Goal: Task Accomplishment & Management: Complete application form

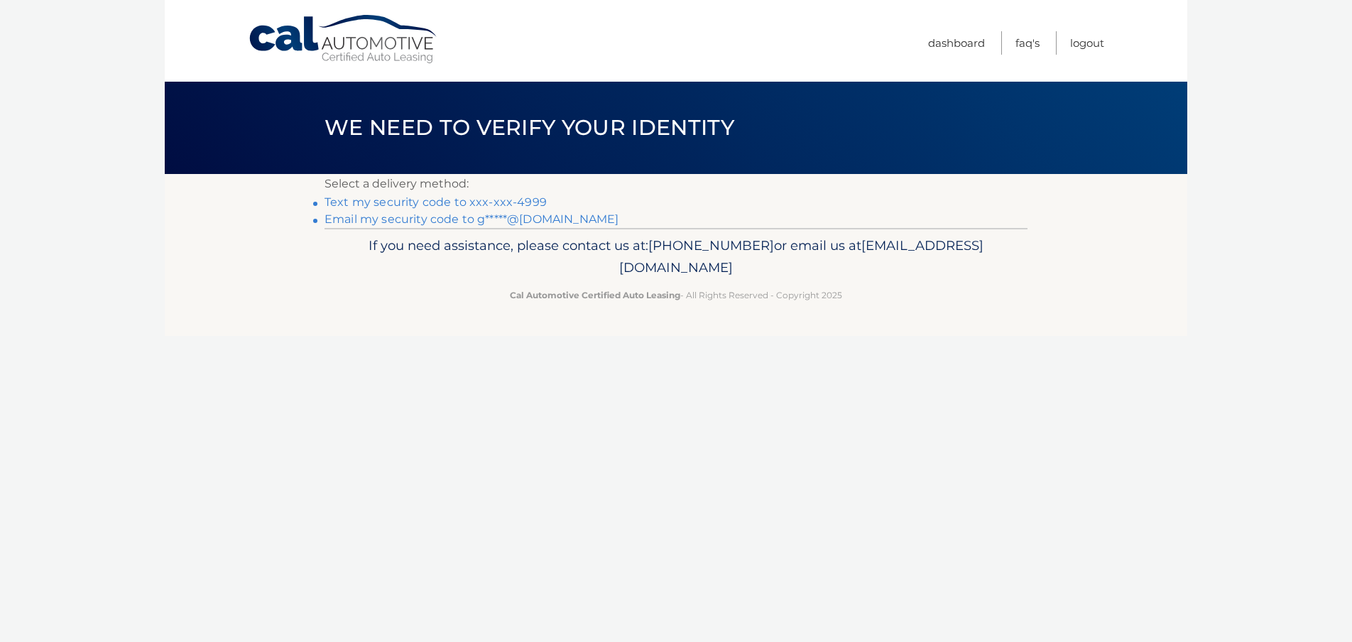
click at [537, 202] on link "Text my security code to xxx-xxx-4999" at bounding box center [435, 201] width 222 height 13
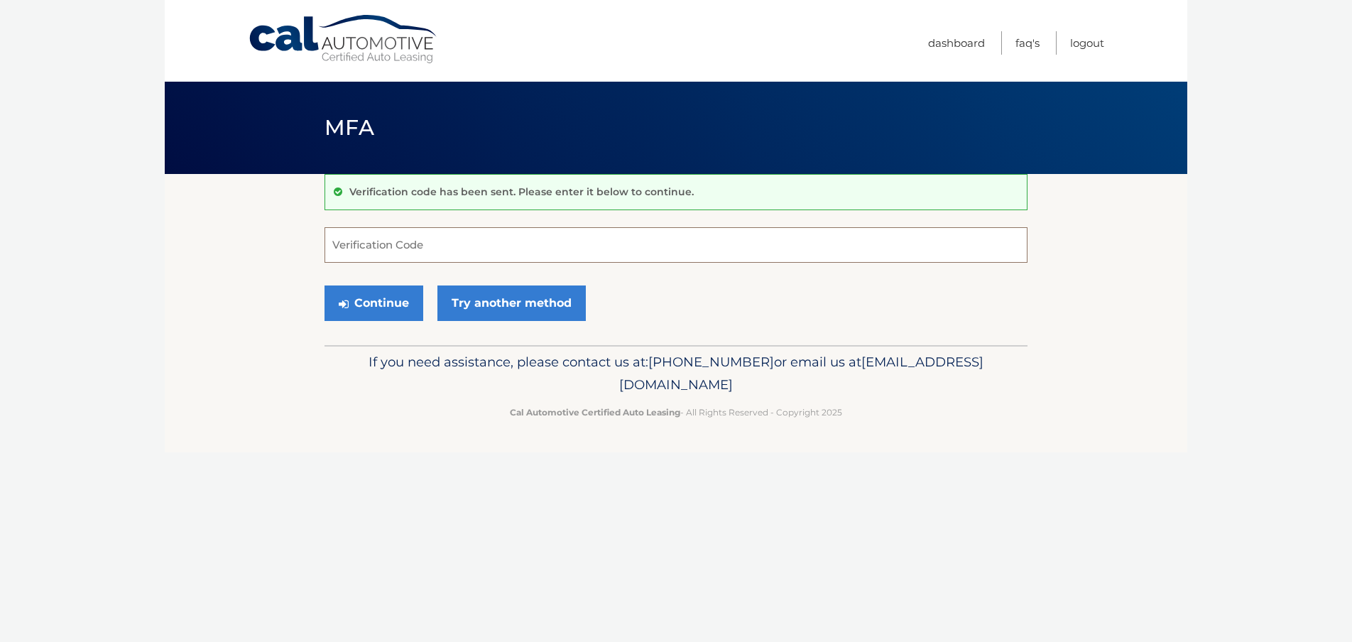
click at [442, 239] on input "Verification Code" at bounding box center [675, 245] width 703 height 36
type input "894183"
click at [395, 315] on button "Continue" at bounding box center [373, 303] width 99 height 36
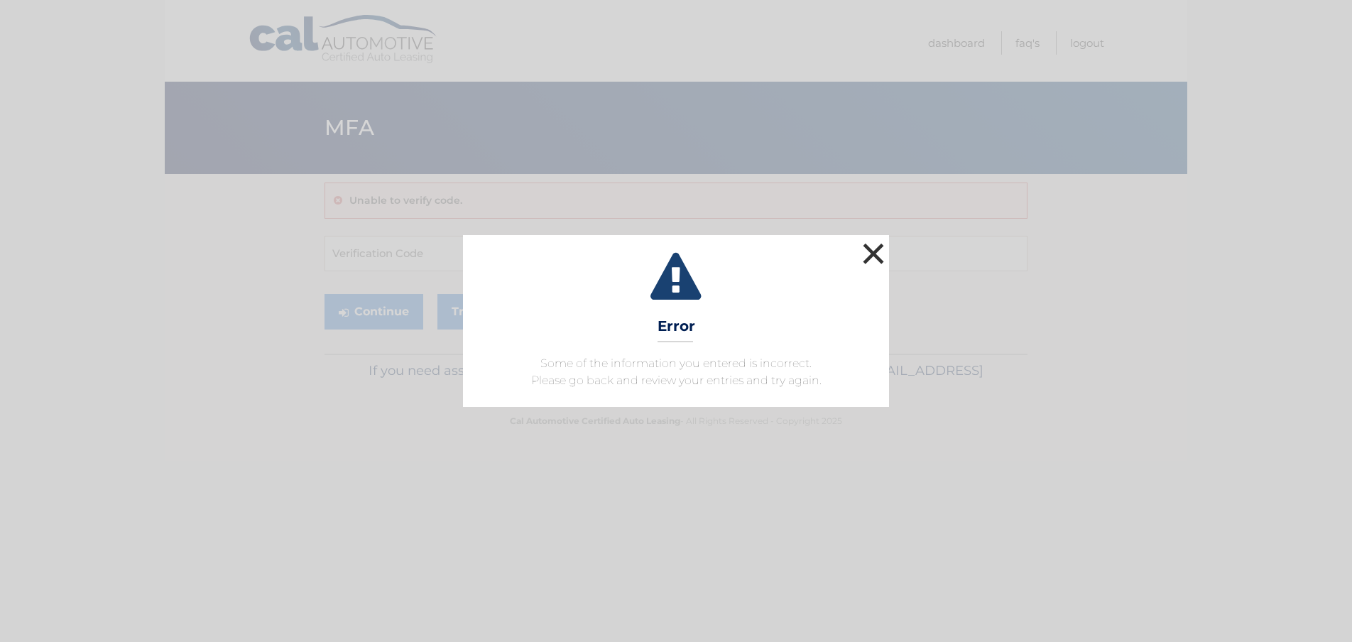
click at [878, 261] on button "×" at bounding box center [873, 253] width 28 height 28
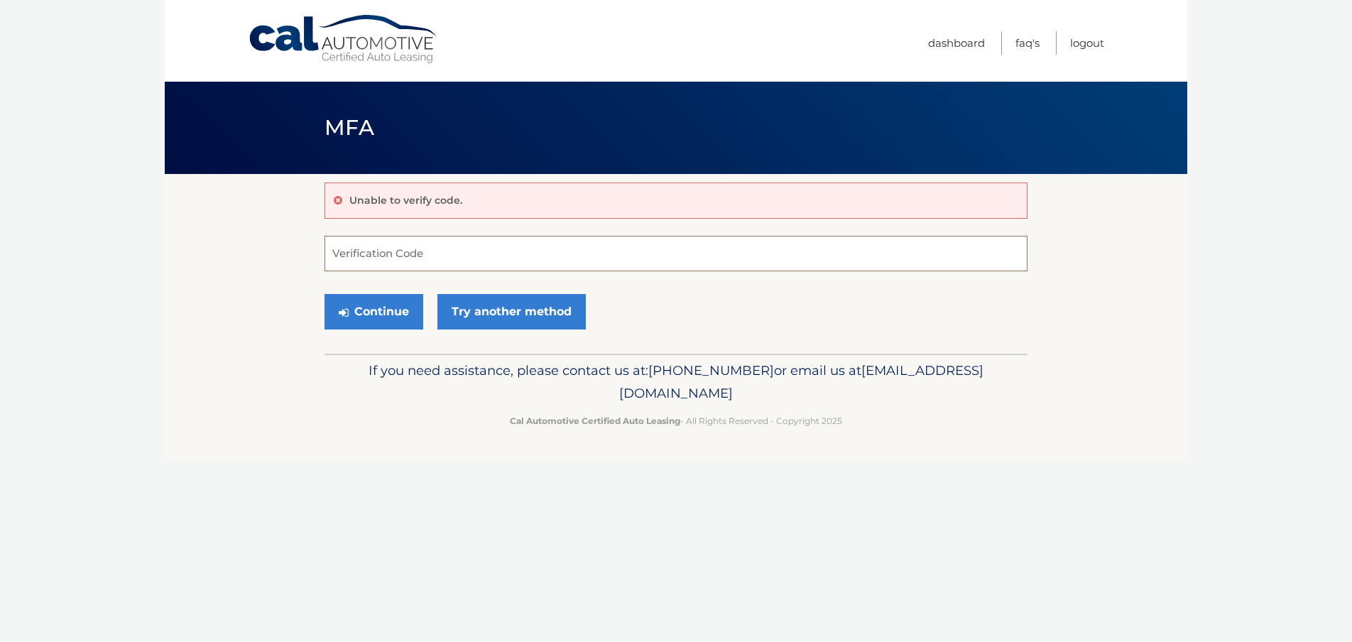
click at [407, 261] on input "Verification Code" at bounding box center [675, 254] width 703 height 36
type input "894183"
click at [397, 305] on button "Continue" at bounding box center [373, 312] width 99 height 36
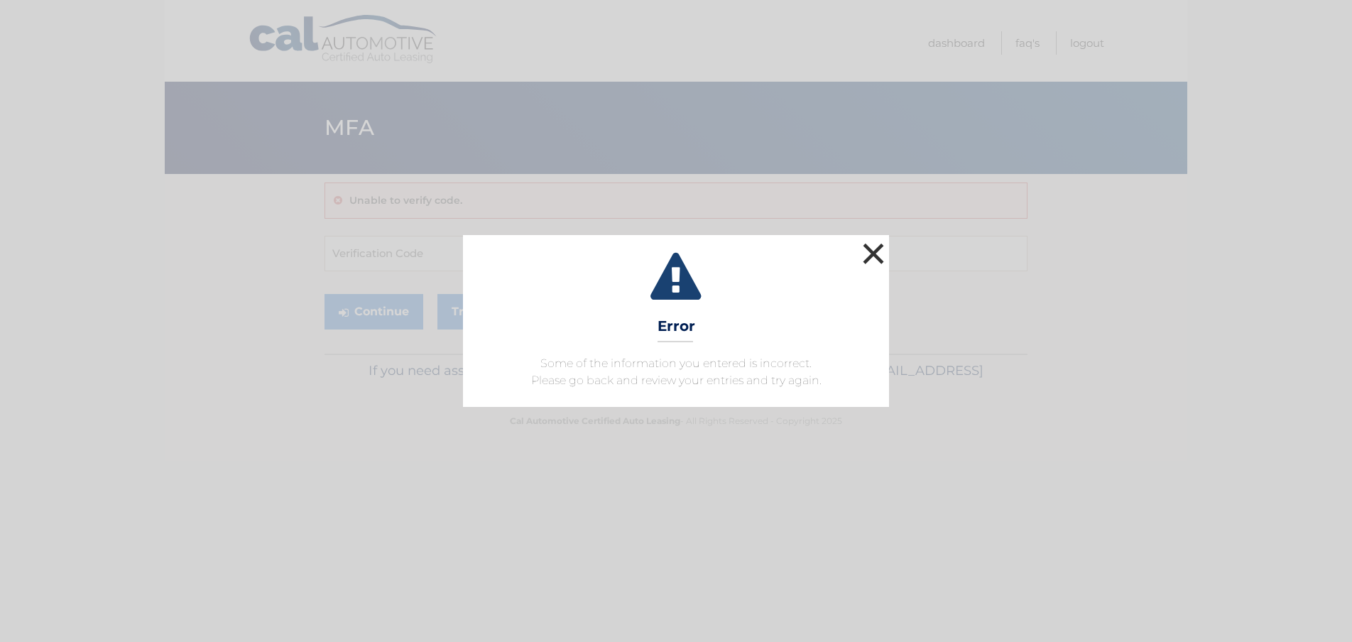
click at [865, 268] on button "×" at bounding box center [873, 253] width 28 height 28
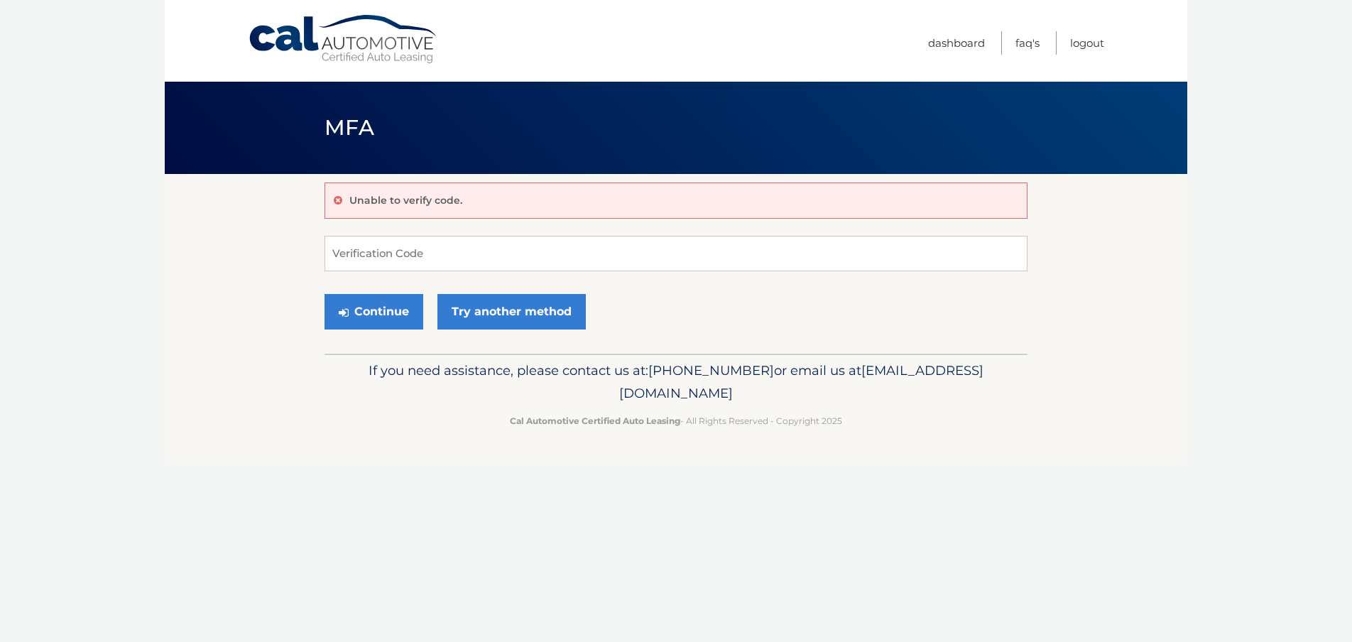
click at [775, 142] on header "MFA" at bounding box center [675, 128] width 703 height 92
click at [939, 48] on link "Dashboard" at bounding box center [956, 42] width 57 height 23
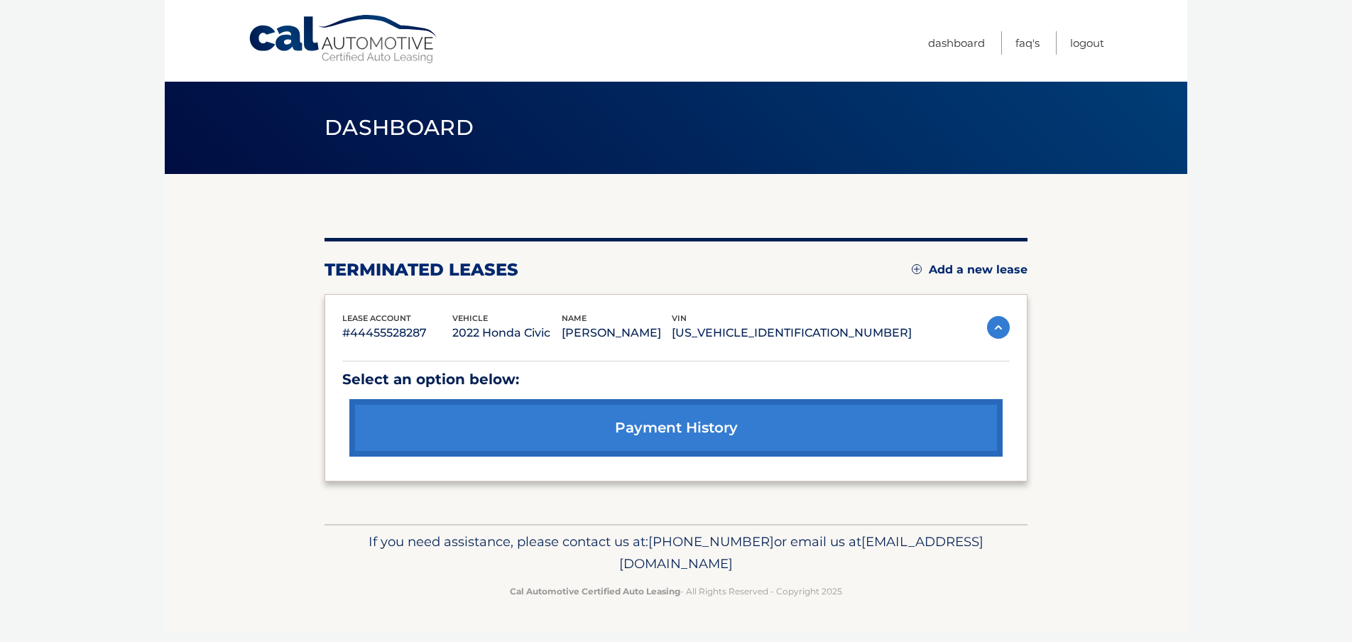
click at [980, 271] on link "Add a new lease" at bounding box center [970, 270] width 116 height 14
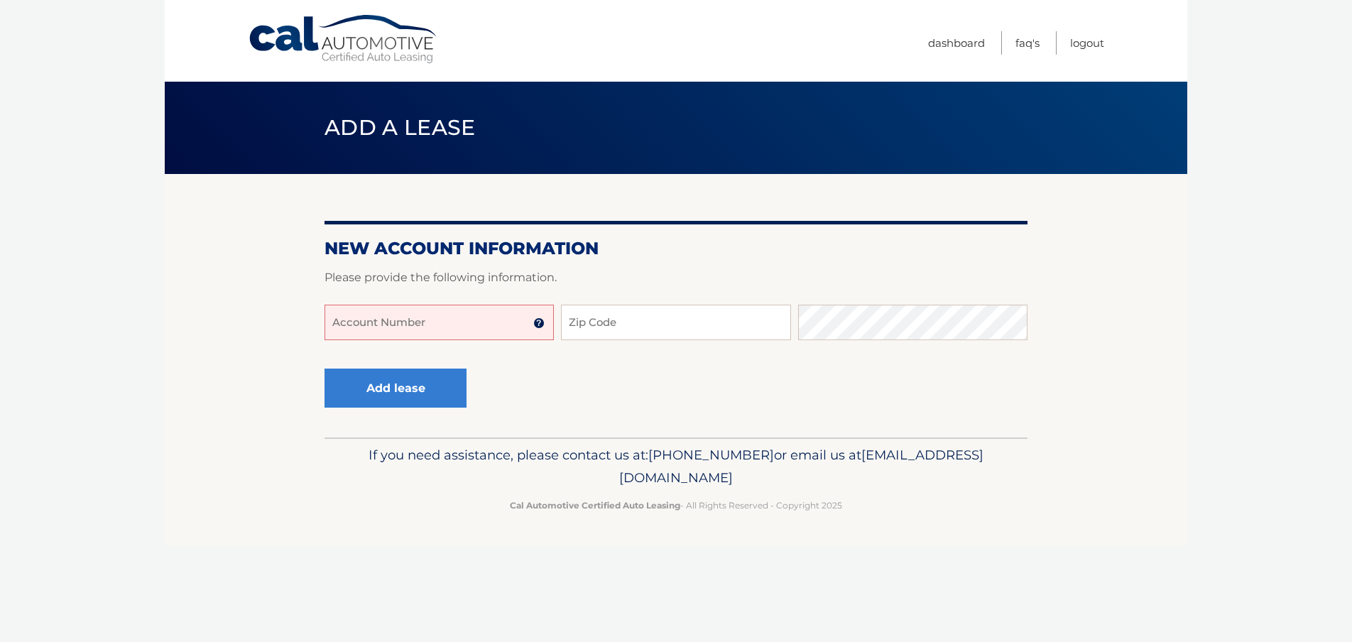
click at [483, 310] on input "Account Number" at bounding box center [438, 323] width 229 height 36
click at [421, 329] on input "Account Number" at bounding box center [438, 323] width 229 height 36
type input "369130"
click at [608, 324] on input "Zip Code" at bounding box center [675, 323] width 229 height 36
type input "11552"
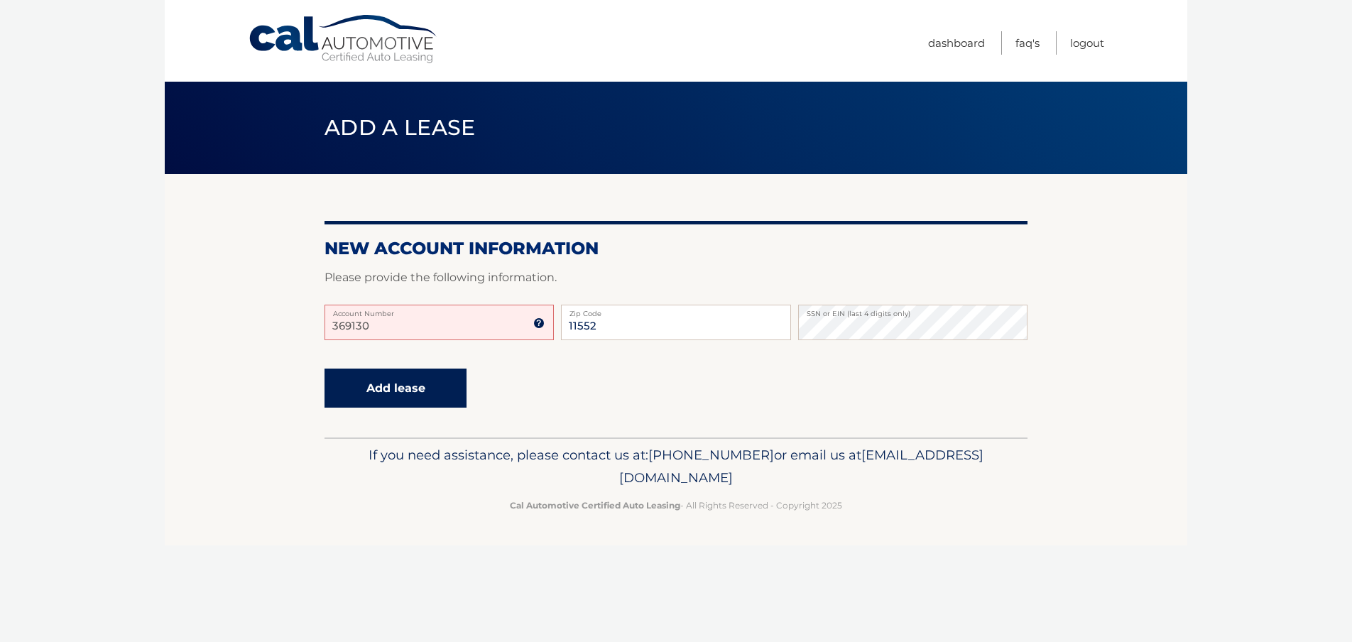
click at [420, 387] on button "Add lease" at bounding box center [395, 388] width 142 height 39
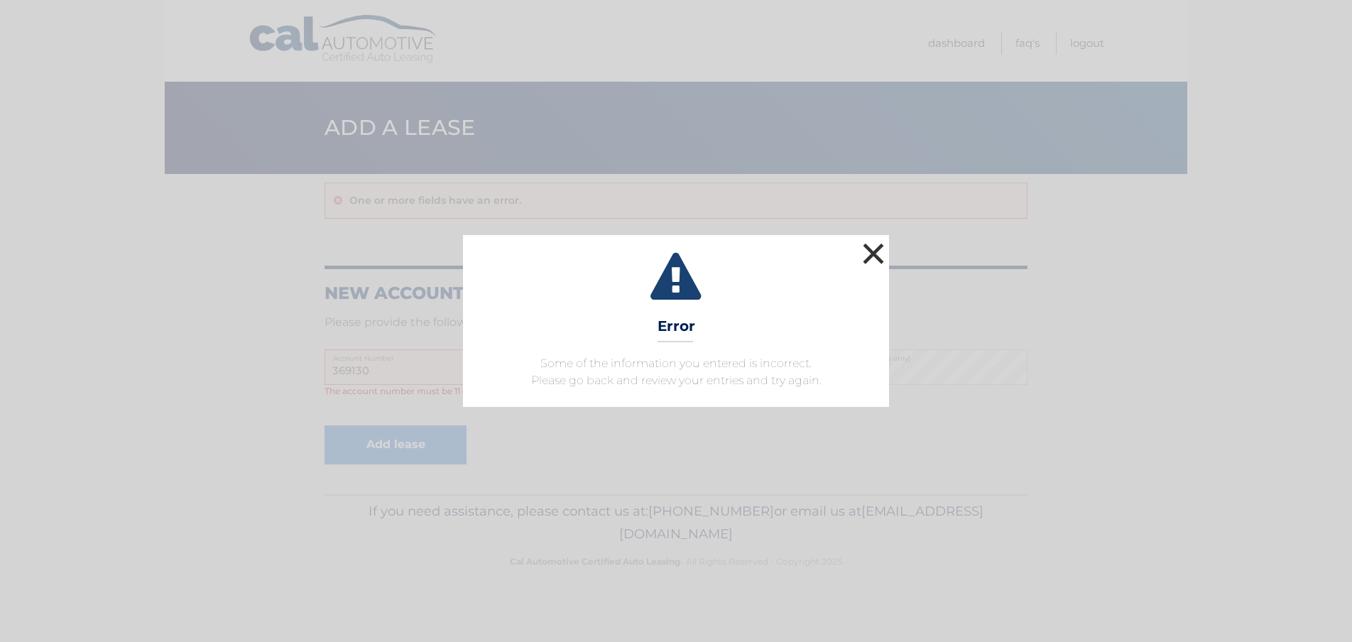
click at [869, 253] on button "×" at bounding box center [873, 253] width 28 height 28
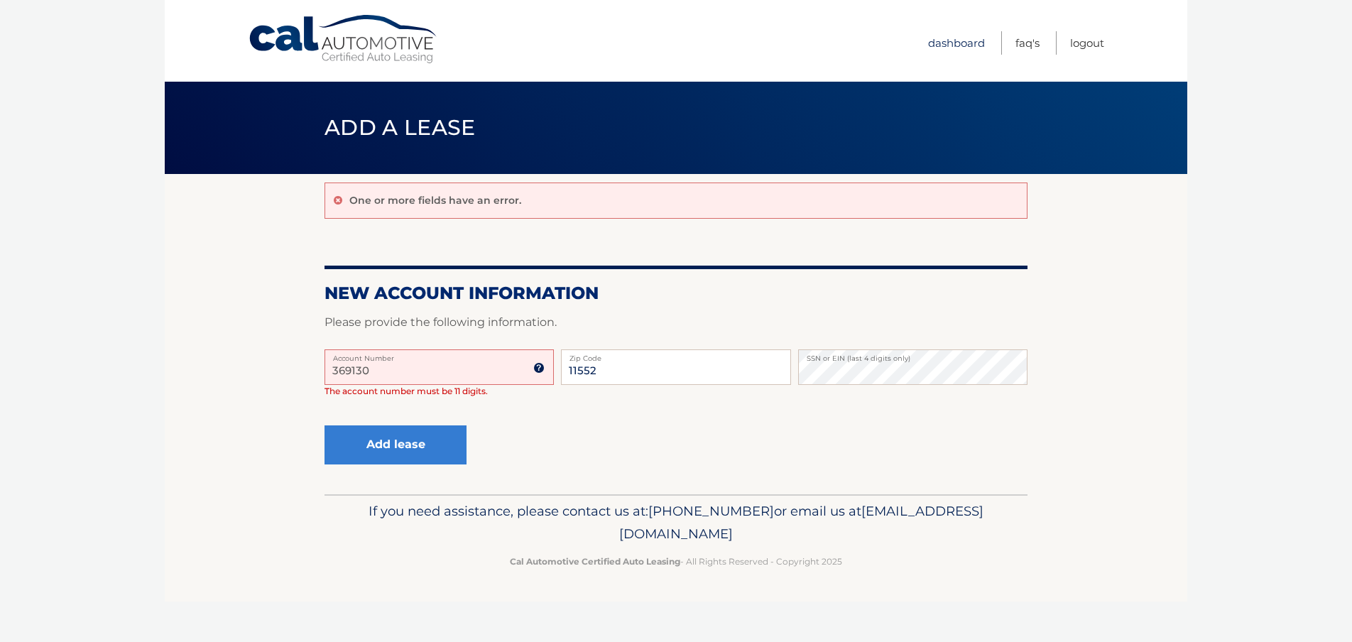
click at [958, 40] on link "Dashboard" at bounding box center [956, 42] width 57 height 23
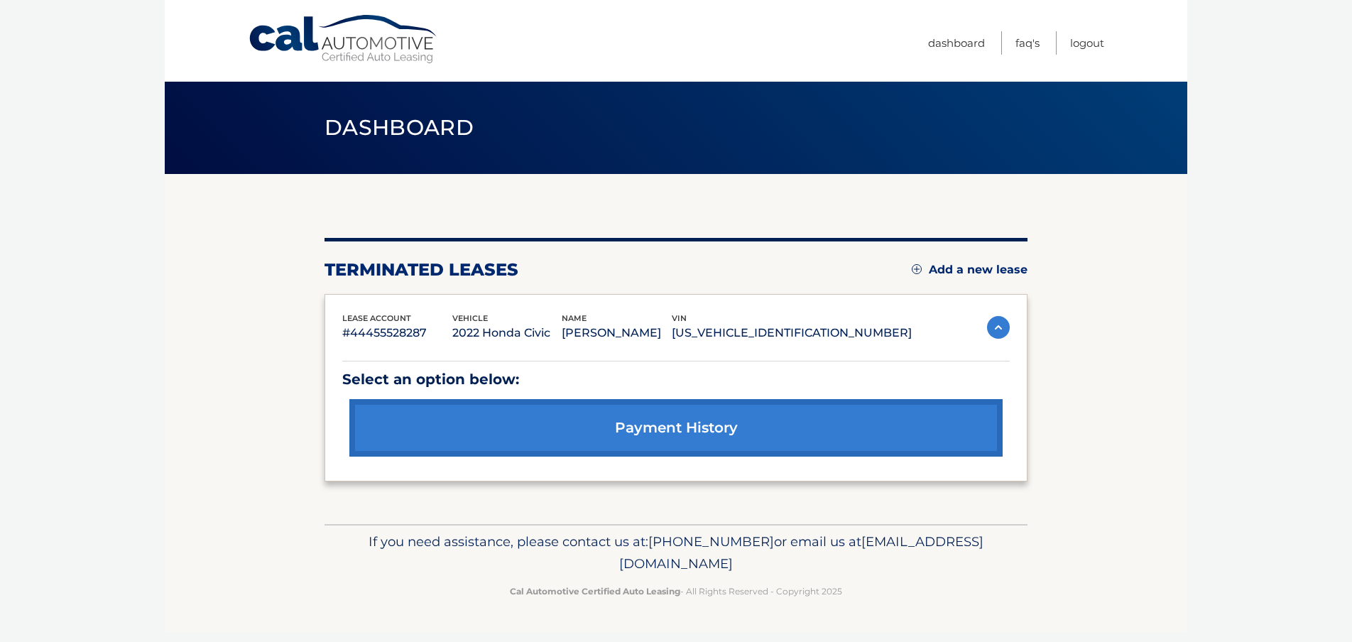
click at [988, 324] on img at bounding box center [998, 327] width 23 height 23
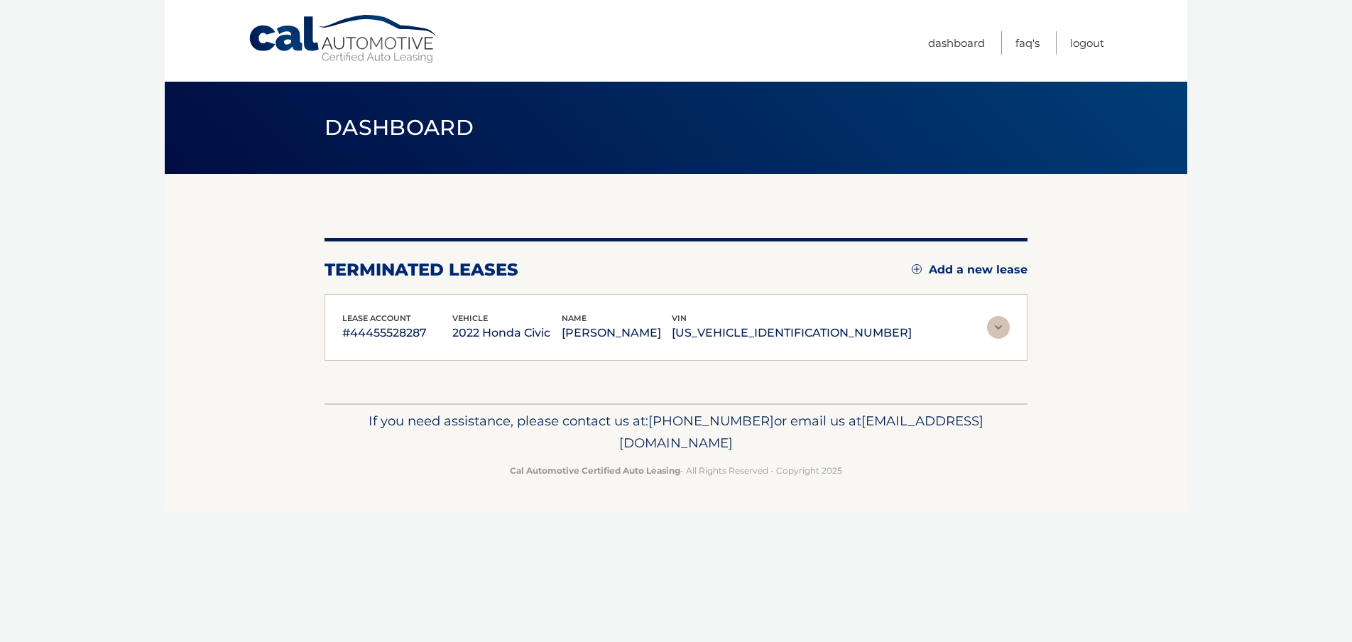
click at [990, 323] on img at bounding box center [998, 327] width 23 height 23
click at [990, 324] on img at bounding box center [998, 327] width 23 height 23
click at [410, 330] on p "#44455528287" at bounding box center [397, 333] width 110 height 20
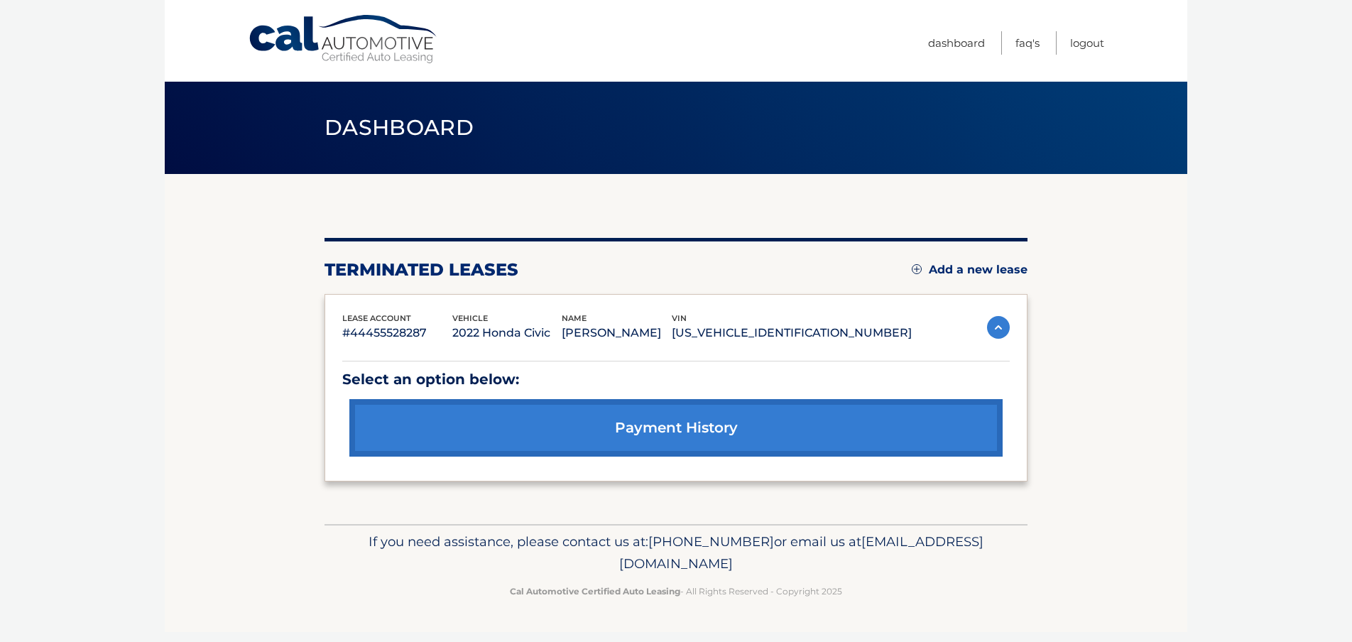
click at [652, 420] on link "payment history" at bounding box center [675, 428] width 653 height 58
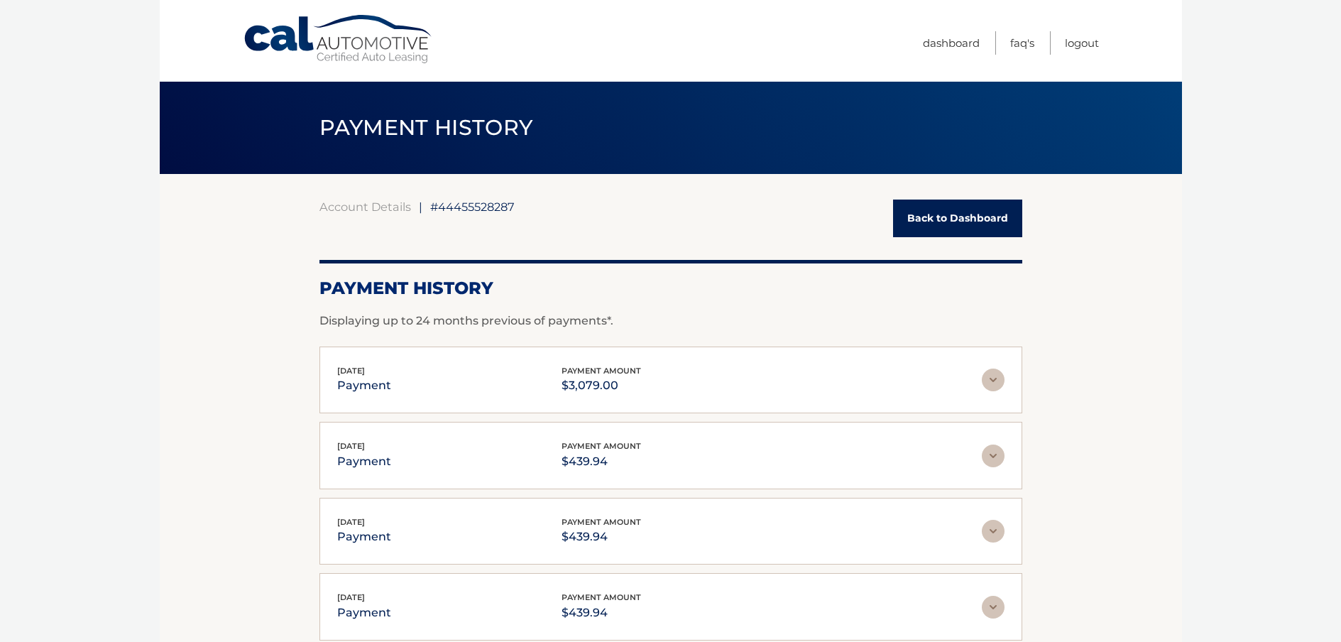
click at [676, 431] on div "[DATE] payment payment amount $439.94 Late Charges $0.00 Miscelleneous Charges*…" at bounding box center [671, 455] width 703 height 67
click at [941, 217] on link "Back to Dashboard" at bounding box center [957, 219] width 129 height 38
